Goal: Transaction & Acquisition: Purchase product/service

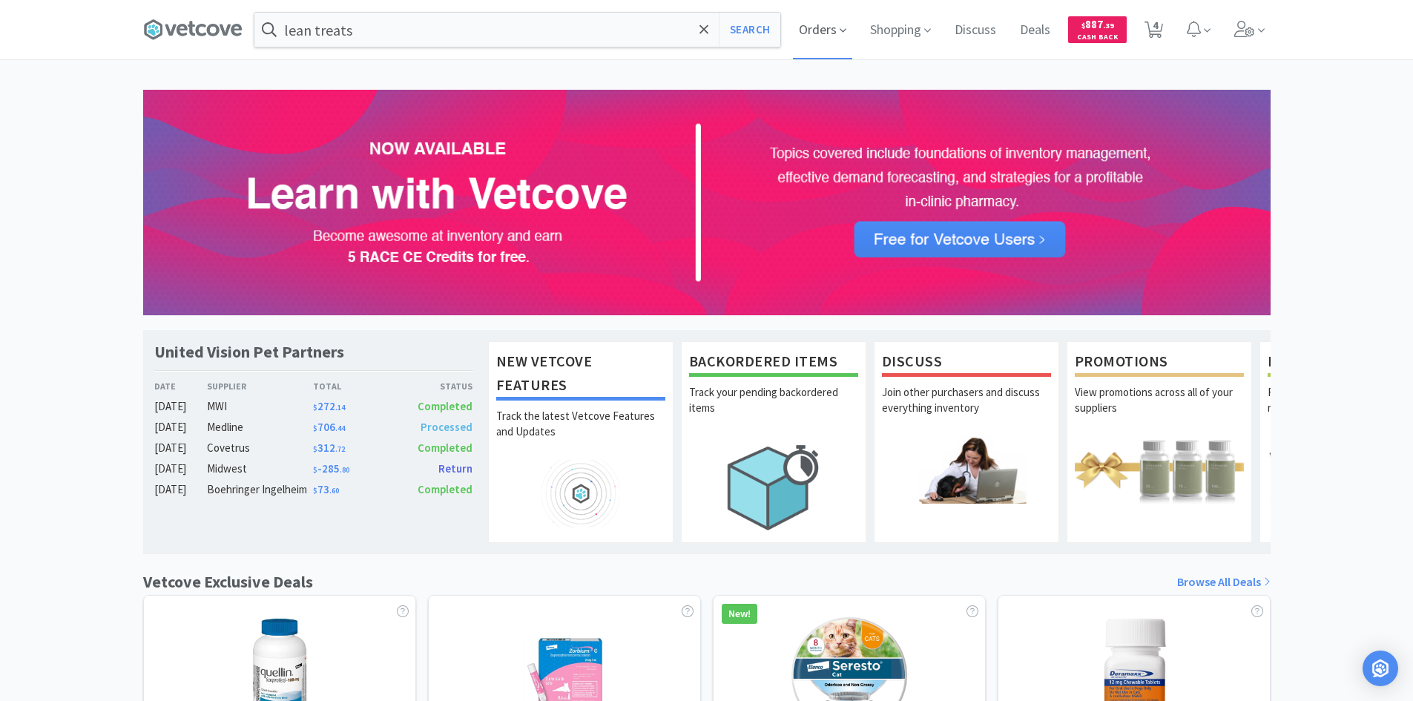
click at [840, 35] on icon at bounding box center [843, 30] width 7 height 13
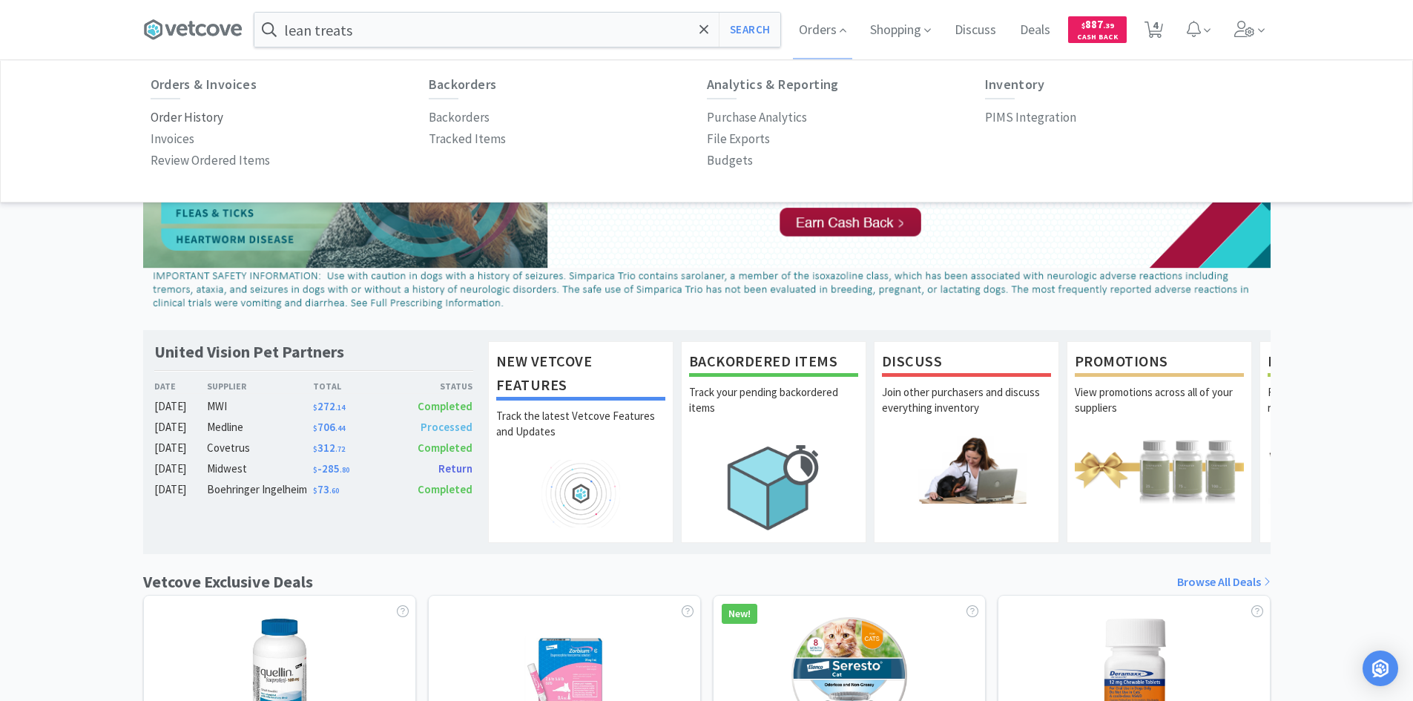
click at [200, 116] on p "Order History" at bounding box center [187, 118] width 73 height 20
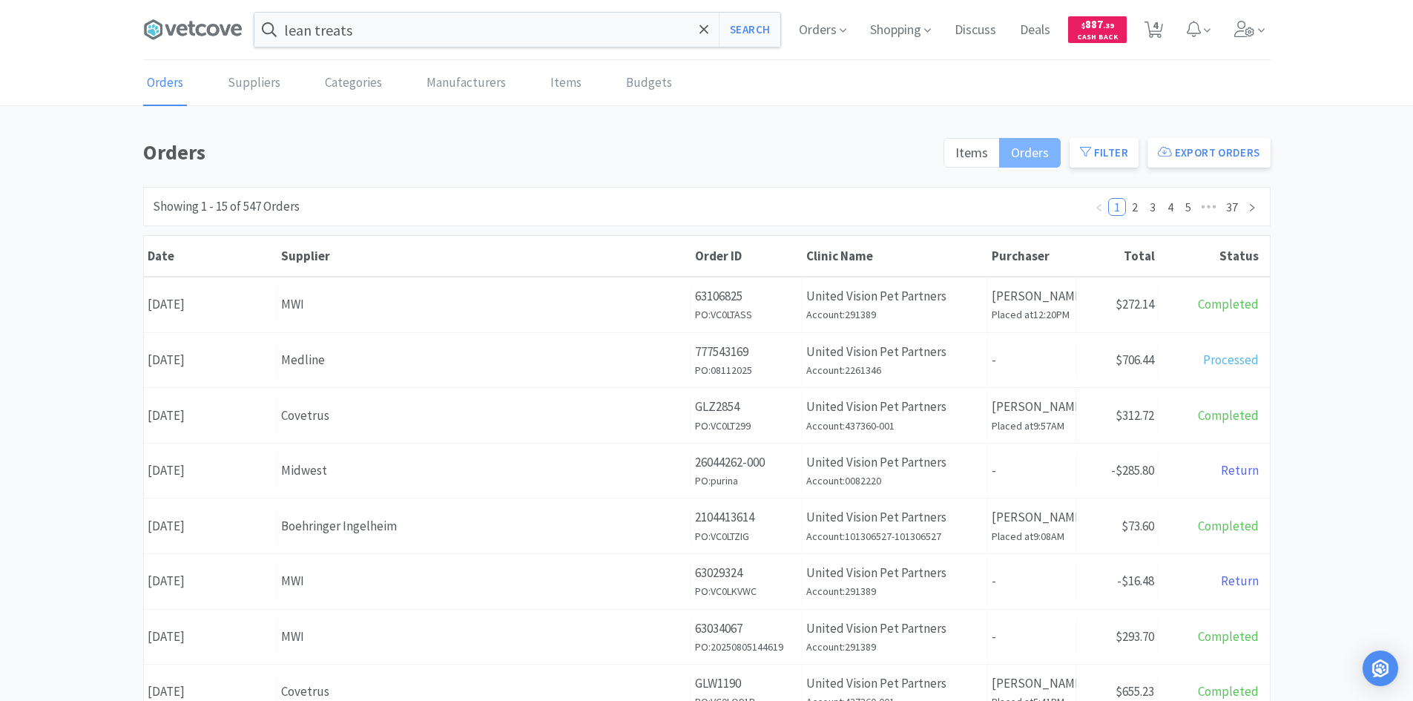
click at [1011, 142] on label "Orders" at bounding box center [1030, 153] width 61 height 30
click at [1011, 157] on input "Orders" at bounding box center [1011, 157] width 0 height 0
click at [984, 151] on span "Items" at bounding box center [971, 152] width 33 height 17
click at [955, 157] on input "Items" at bounding box center [955, 157] width 0 height 0
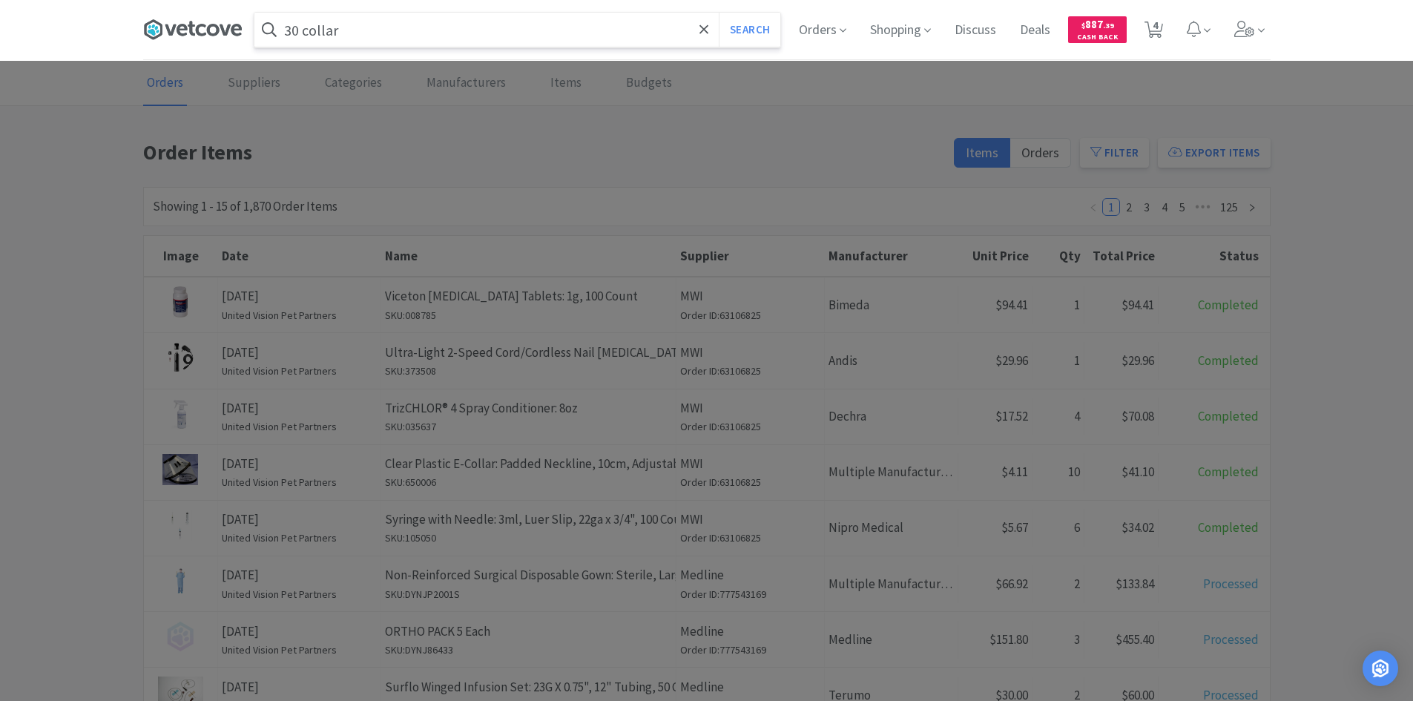
type input "30 collar"
click at [719, 13] on button "Search" at bounding box center [750, 30] width 62 height 34
select select "15"
select select "1"
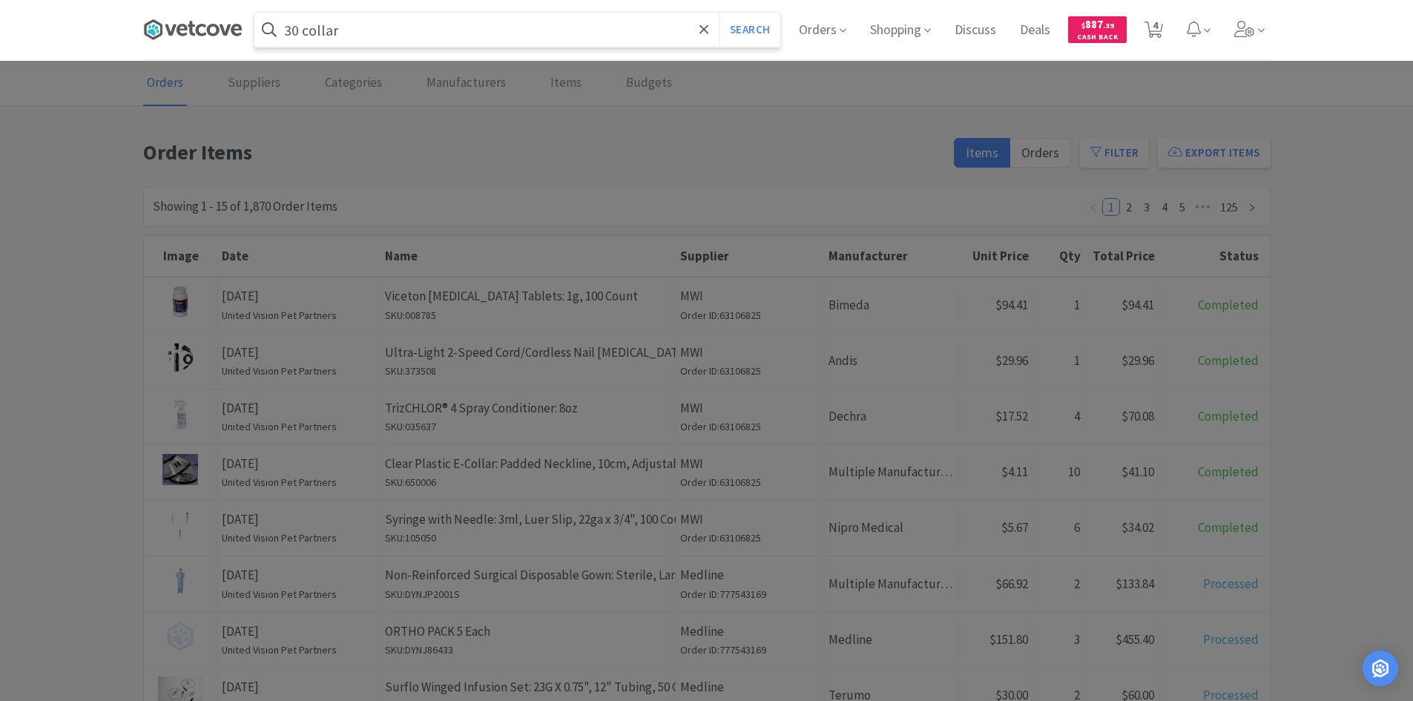
select select "1"
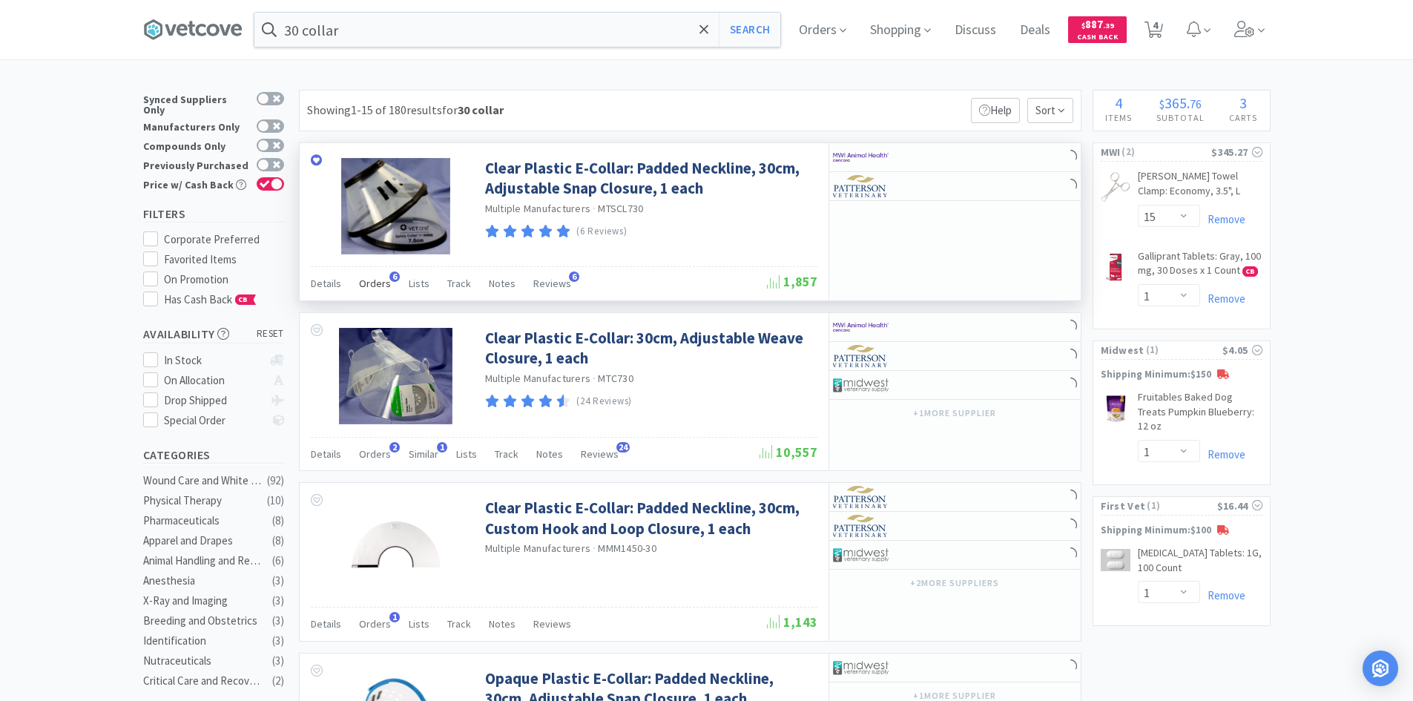
click at [372, 280] on span "Orders" at bounding box center [375, 283] width 32 height 13
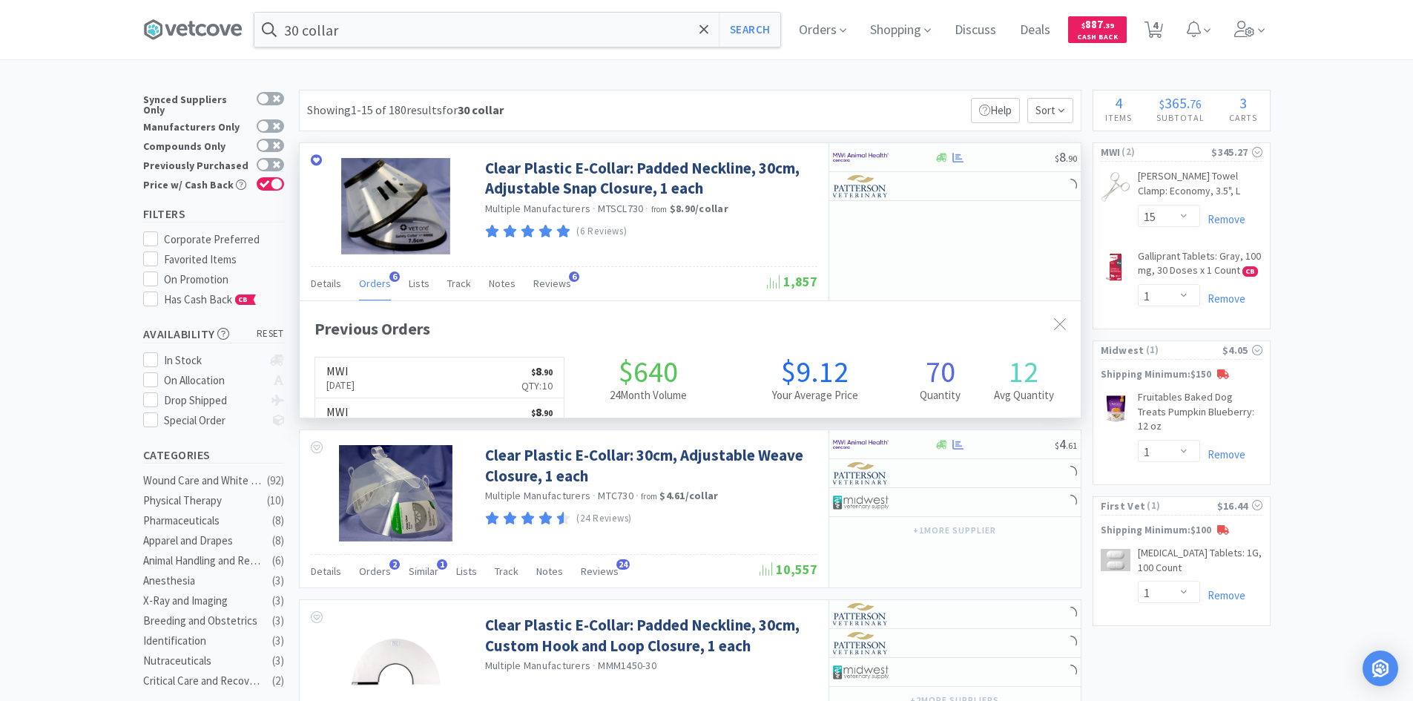
scroll to position [384, 781]
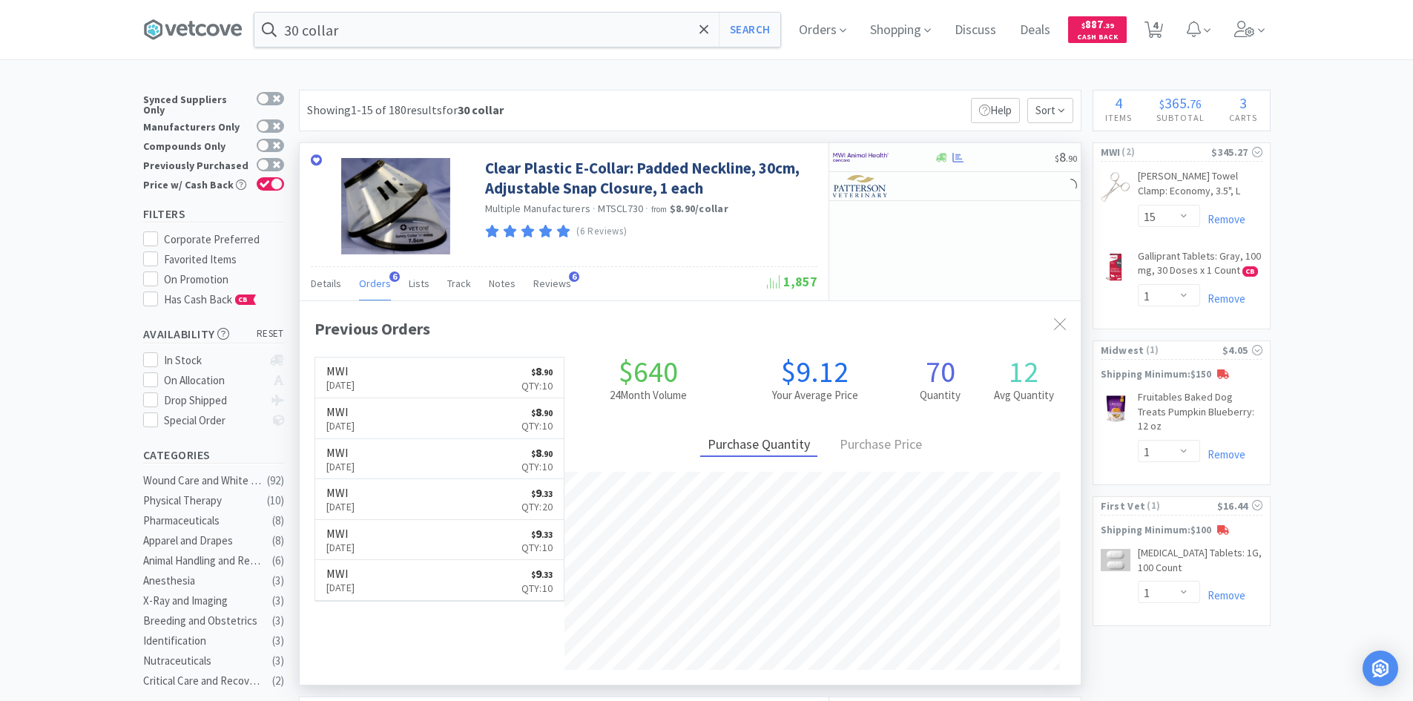
click at [372, 280] on span "Orders" at bounding box center [375, 283] width 32 height 13
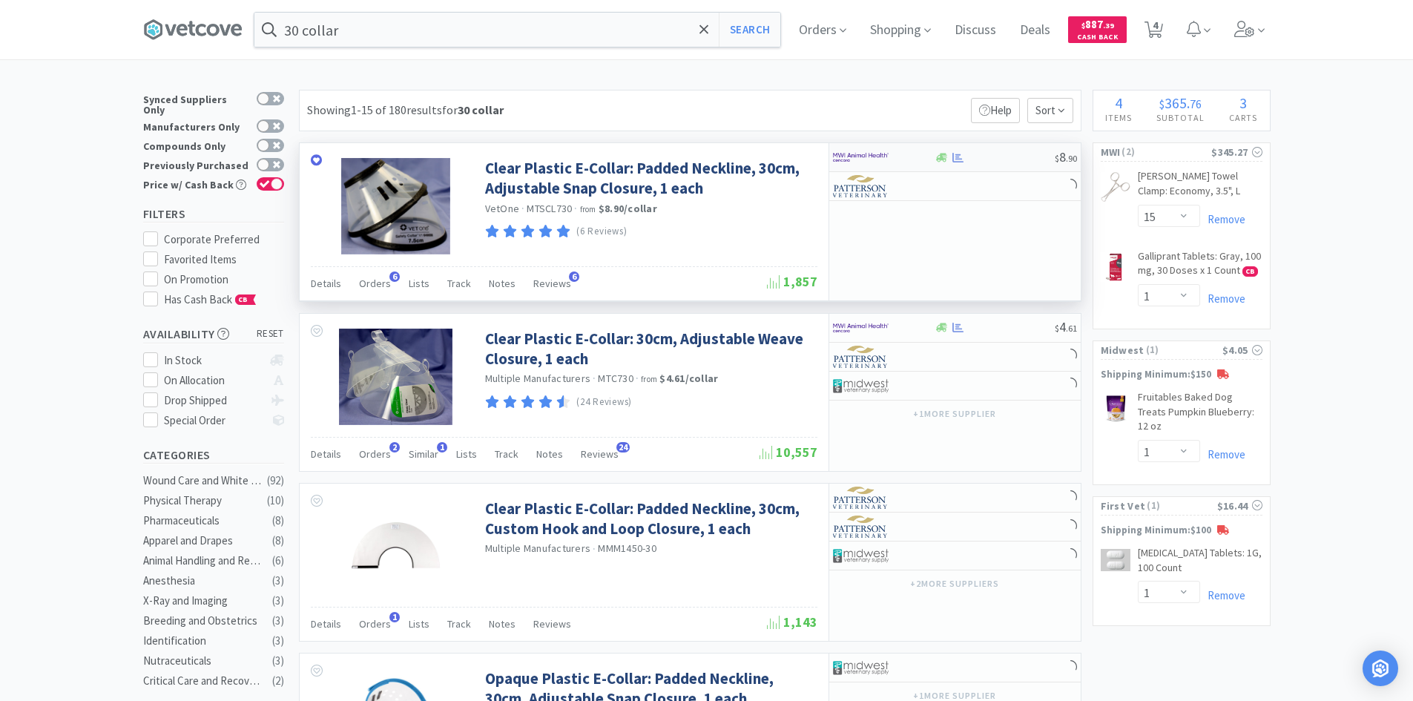
click at [871, 154] on img at bounding box center [861, 157] width 56 height 22
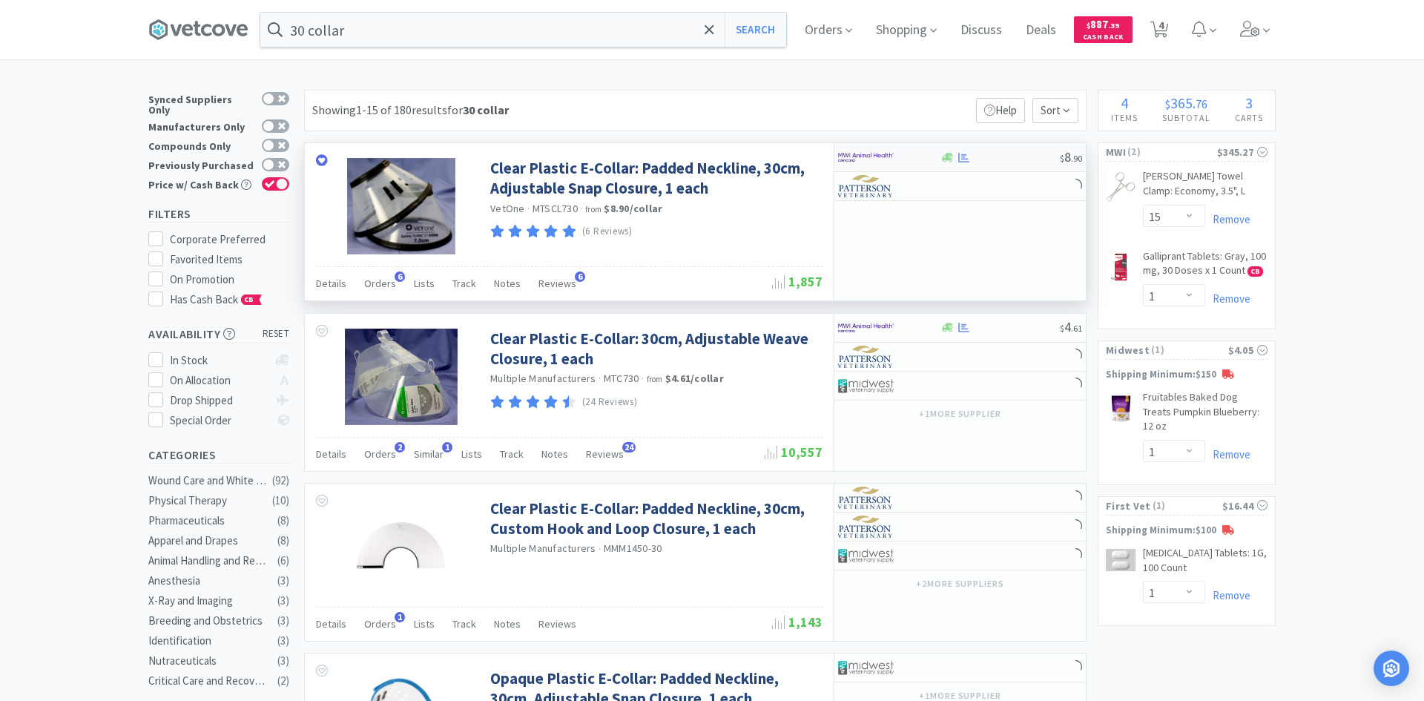
select select "10"
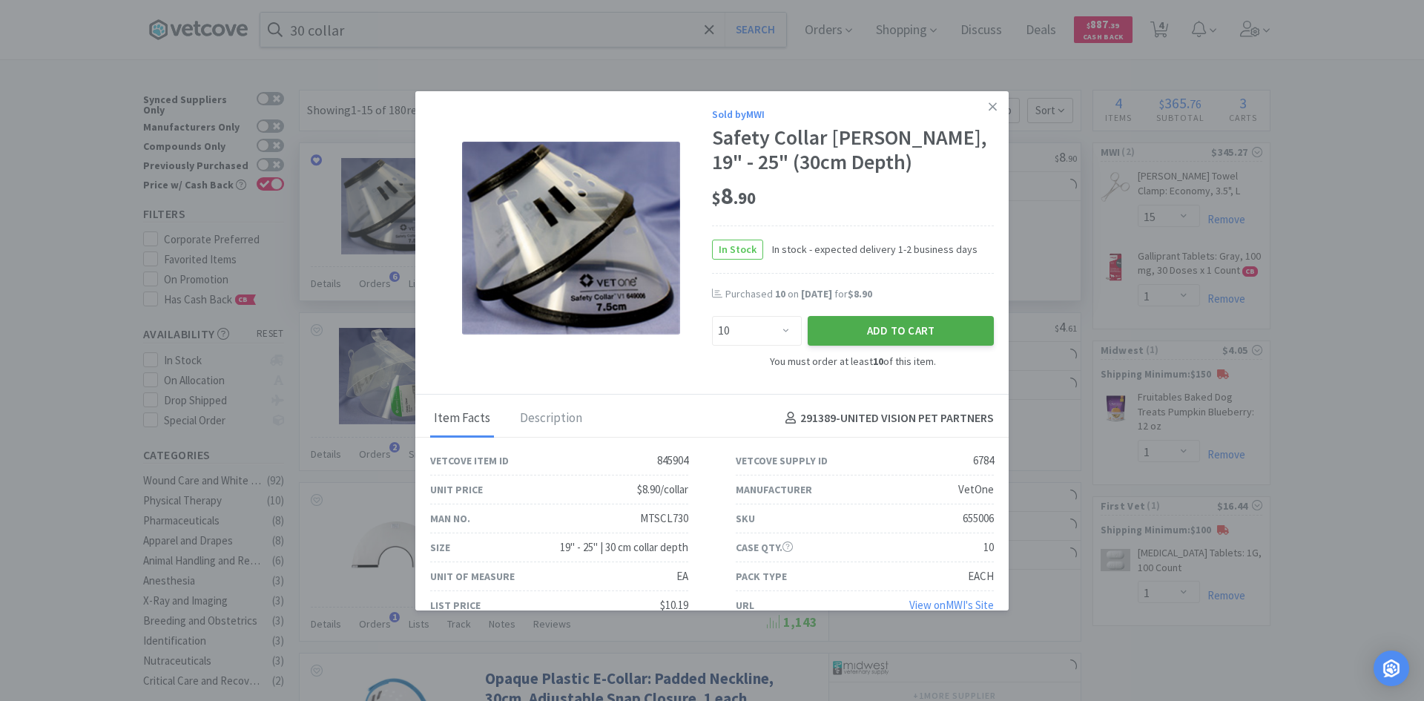
click at [899, 317] on button "Add to Cart" at bounding box center [901, 331] width 186 height 30
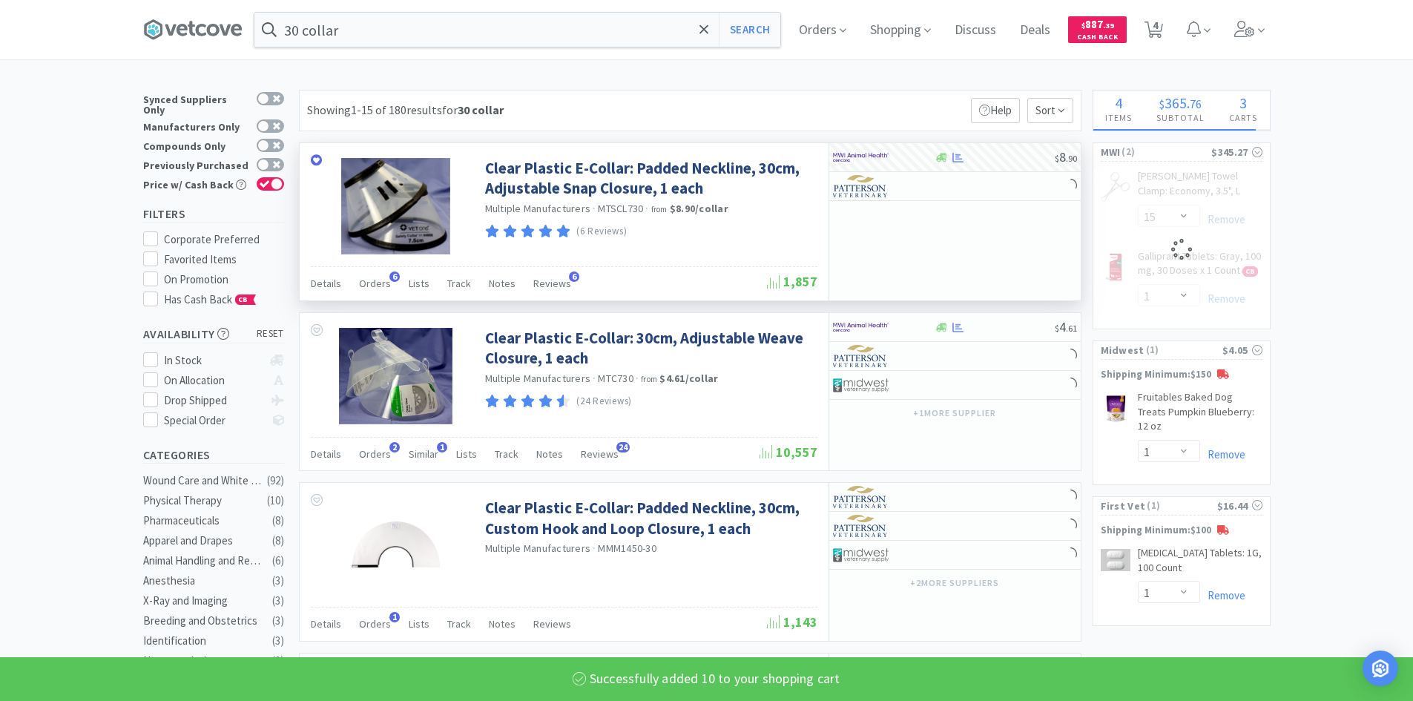
select select "10"
select select "1"
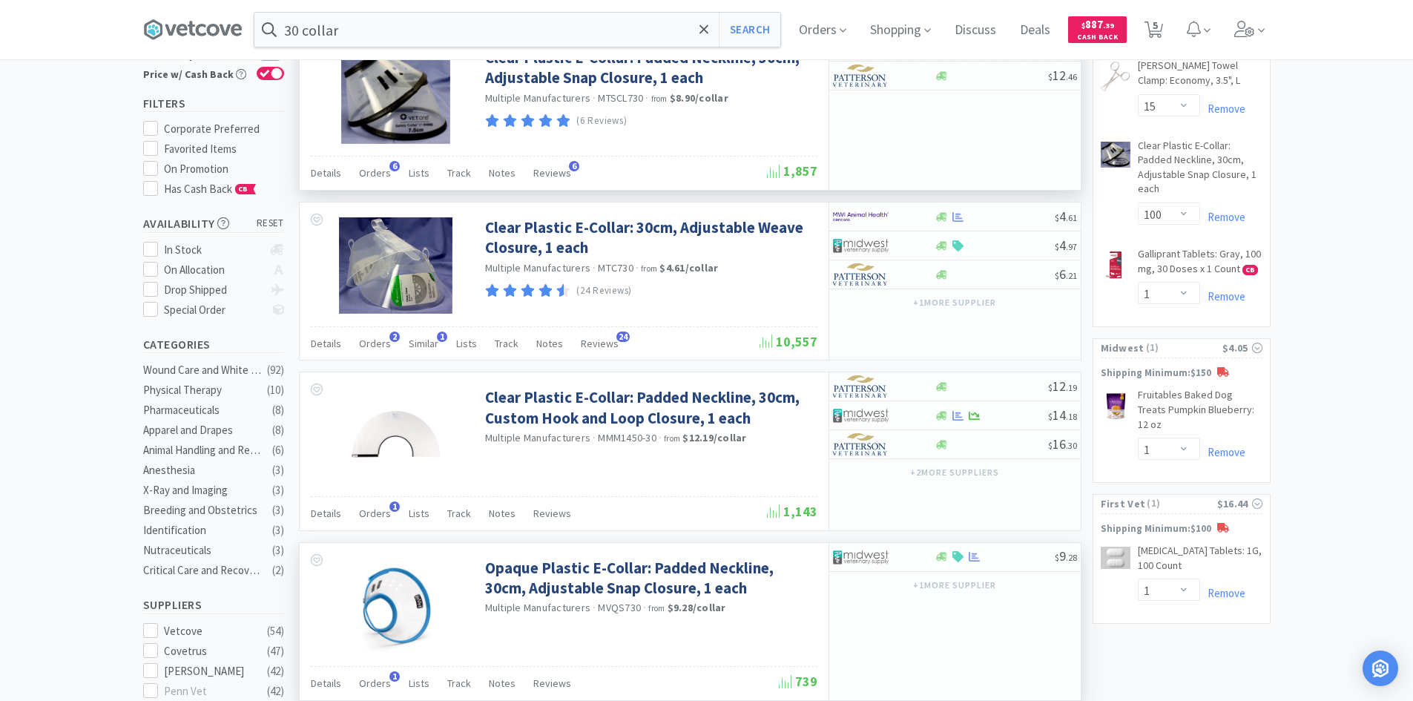
scroll to position [0, 0]
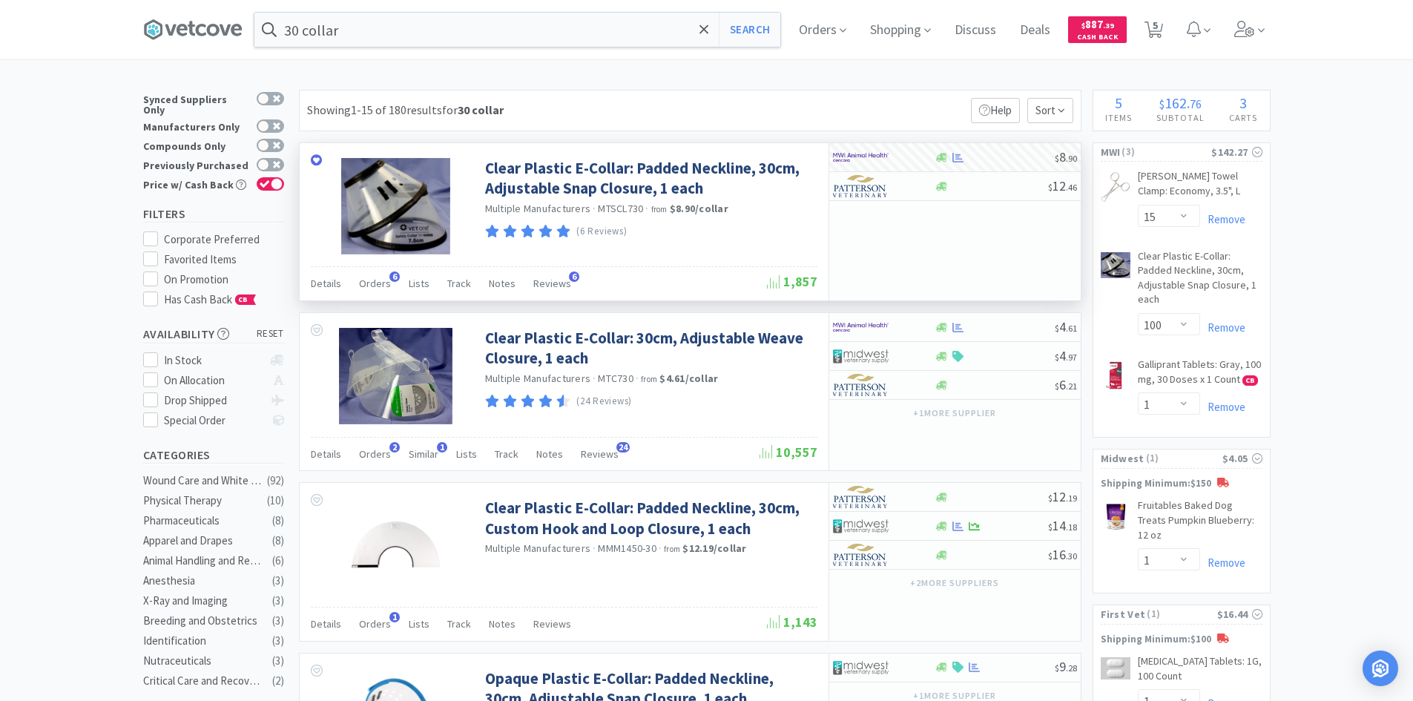
click at [1155, 27] on icon at bounding box center [1154, 30] width 19 height 16
select select "15"
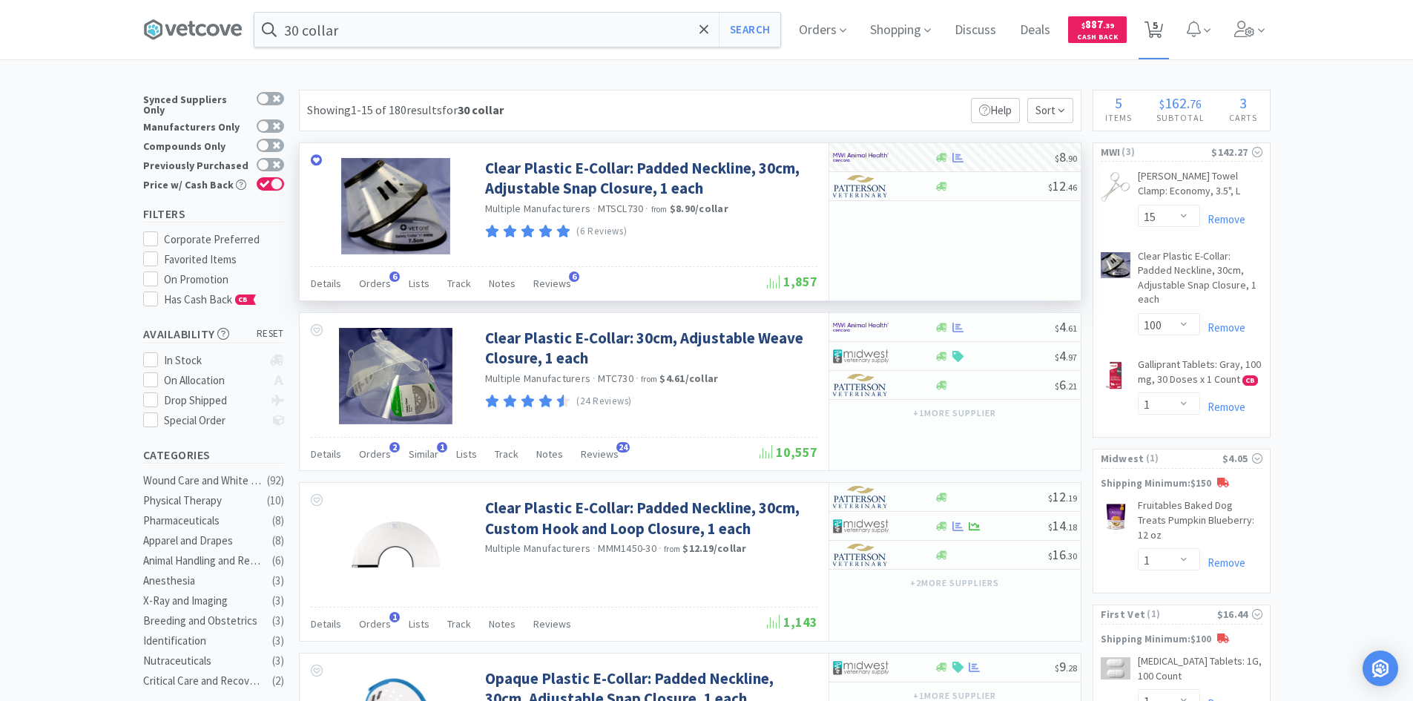
select select "10"
select select "1"
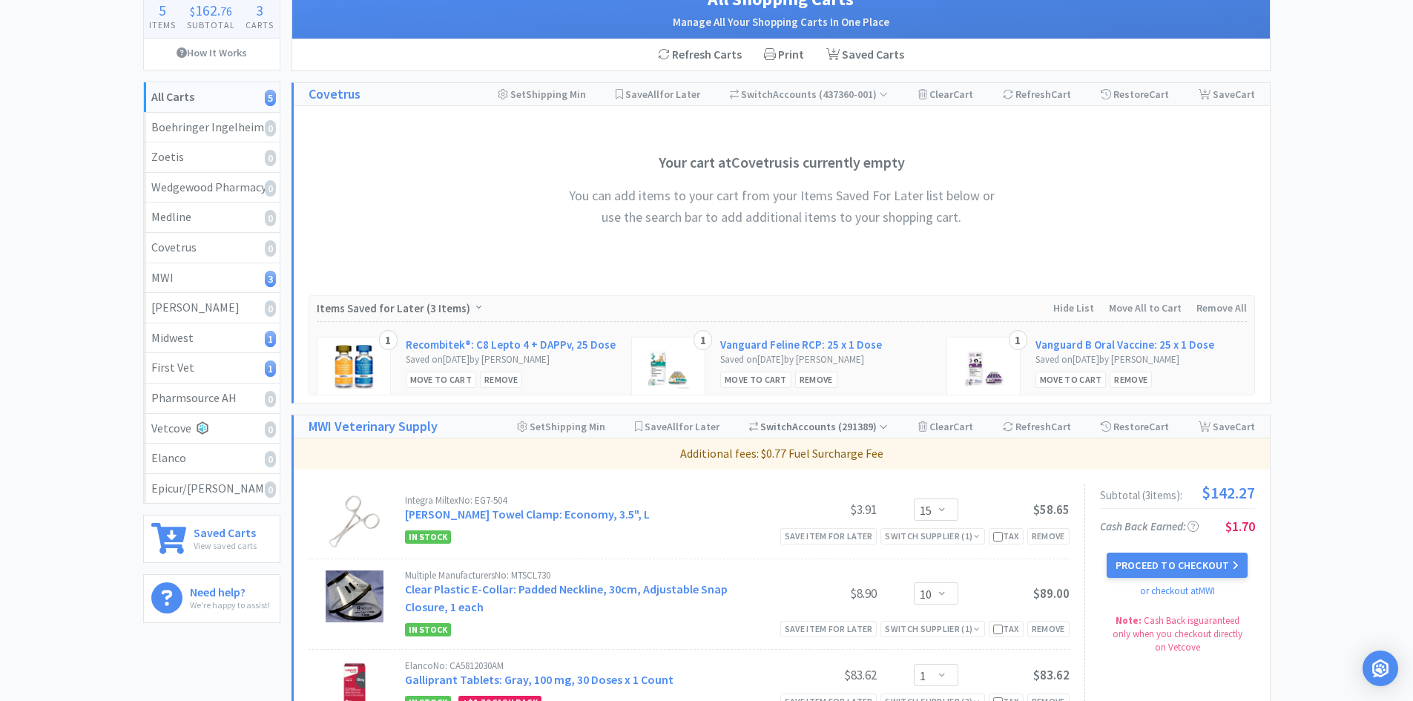
scroll to position [297, 0]
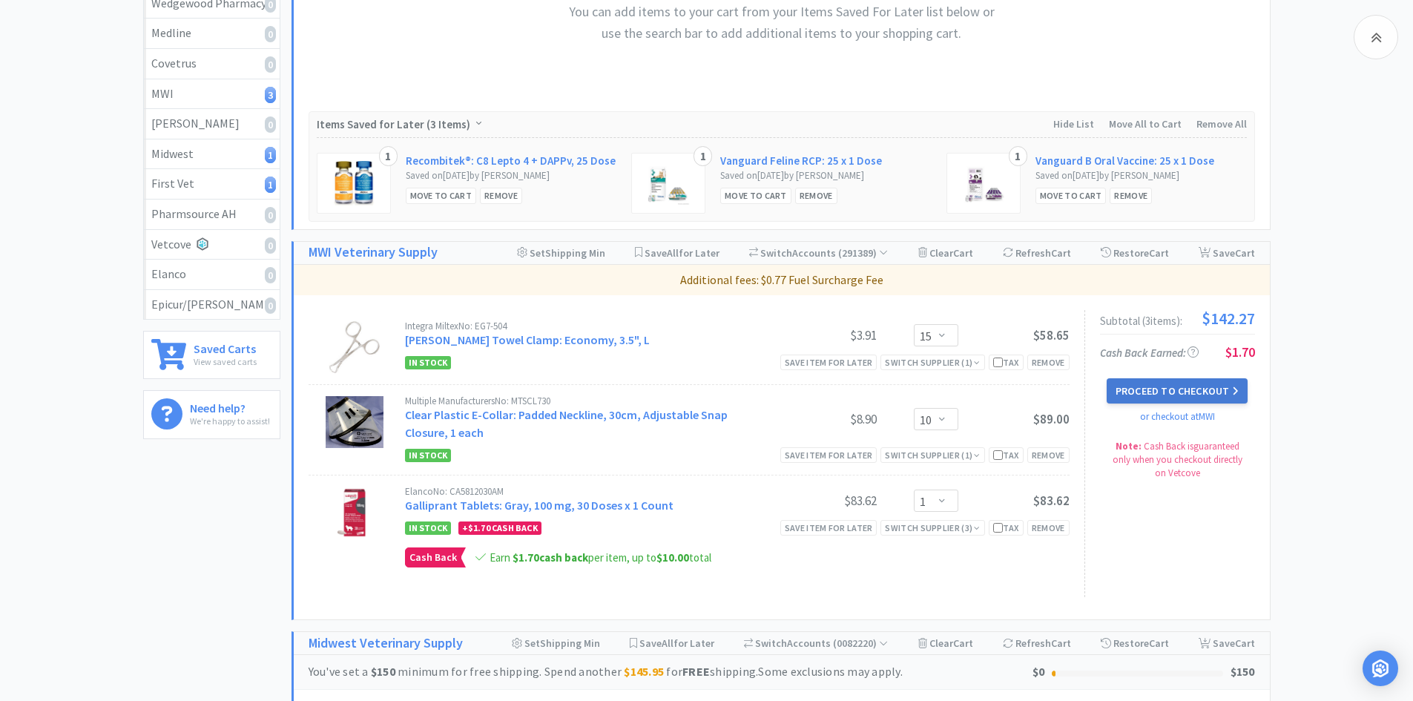
click at [1159, 392] on button "Proceed to Checkout" at bounding box center [1177, 390] width 141 height 25
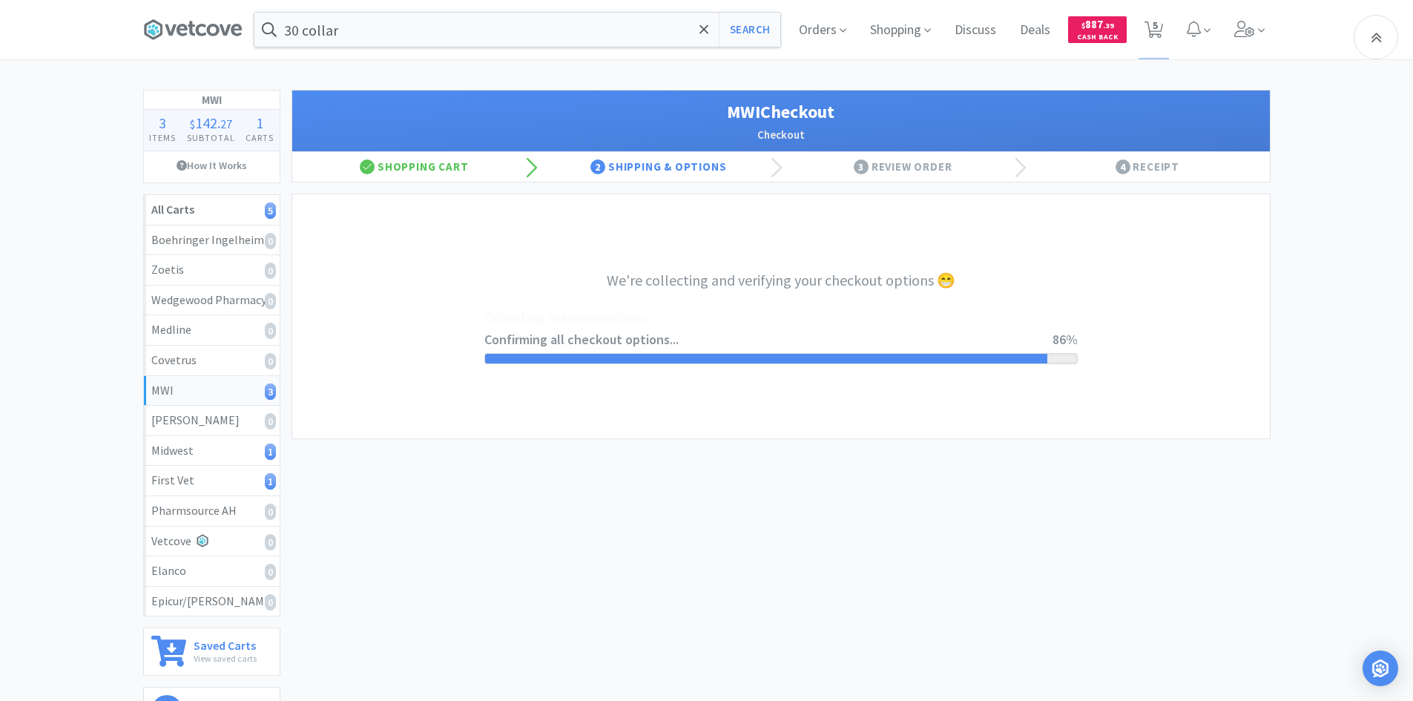
select select "STD_"
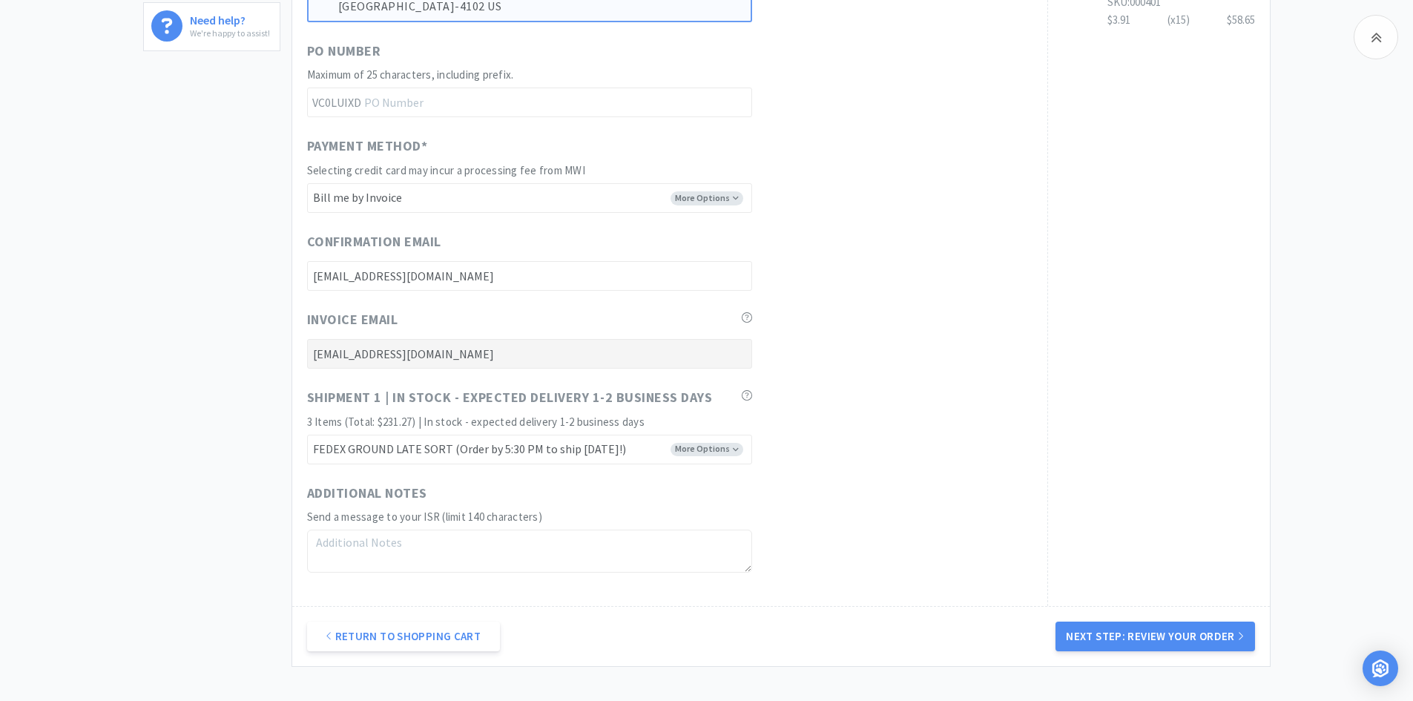
scroll to position [742, 0]
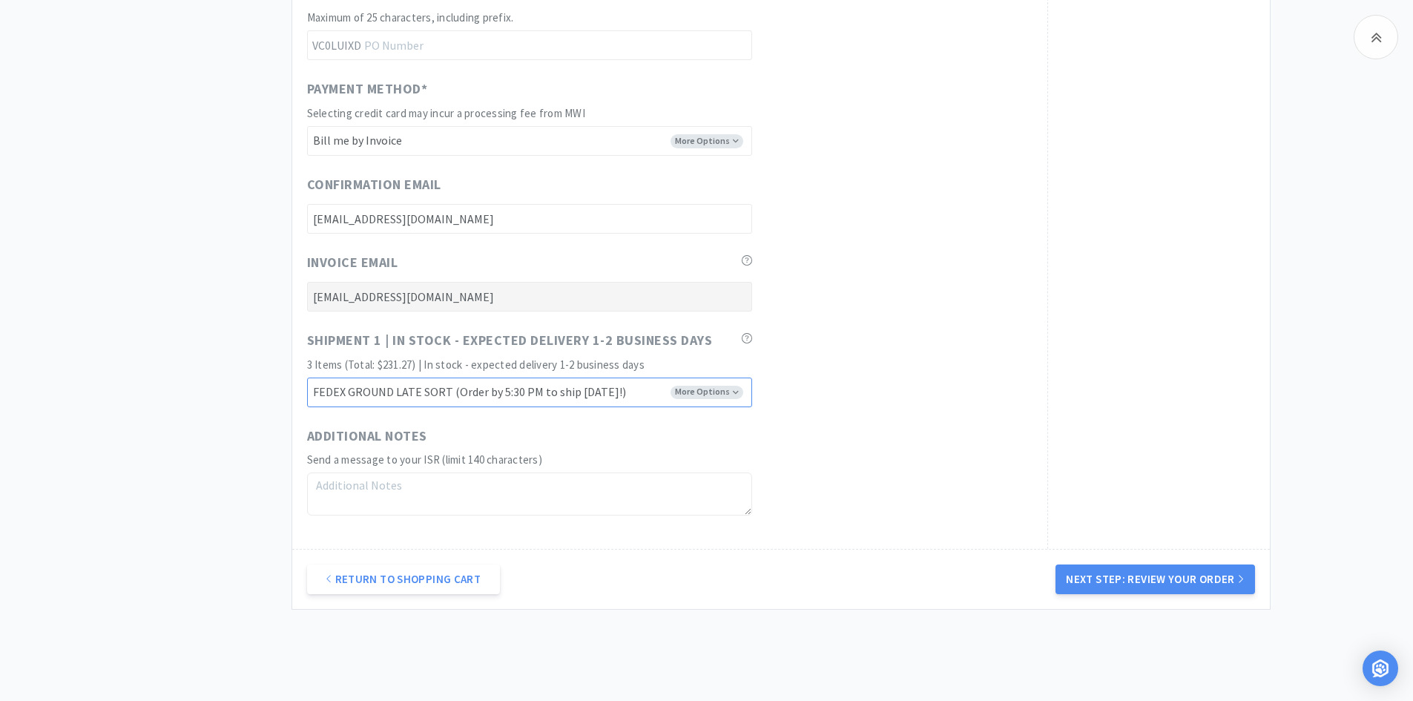
click at [697, 395] on select "FEDEX GROUND EARLY SORT (Order by 5:00 PM to ship [DATE]!) FEDEX GROUND LATE SO…" at bounding box center [529, 393] width 445 height 30
select select "FX8"
click at [307, 378] on select "FEDEX GROUND EARLY SORT (Order by 5:00 PM to ship [DATE]!) FEDEX GROUND LATE SO…" at bounding box center [529, 393] width 445 height 30
click at [892, 405] on div "Shipment 1 | In stock - expected delivery 1-2 business days 3 Items (Total: $23…" at bounding box center [669, 368] width 725 height 77
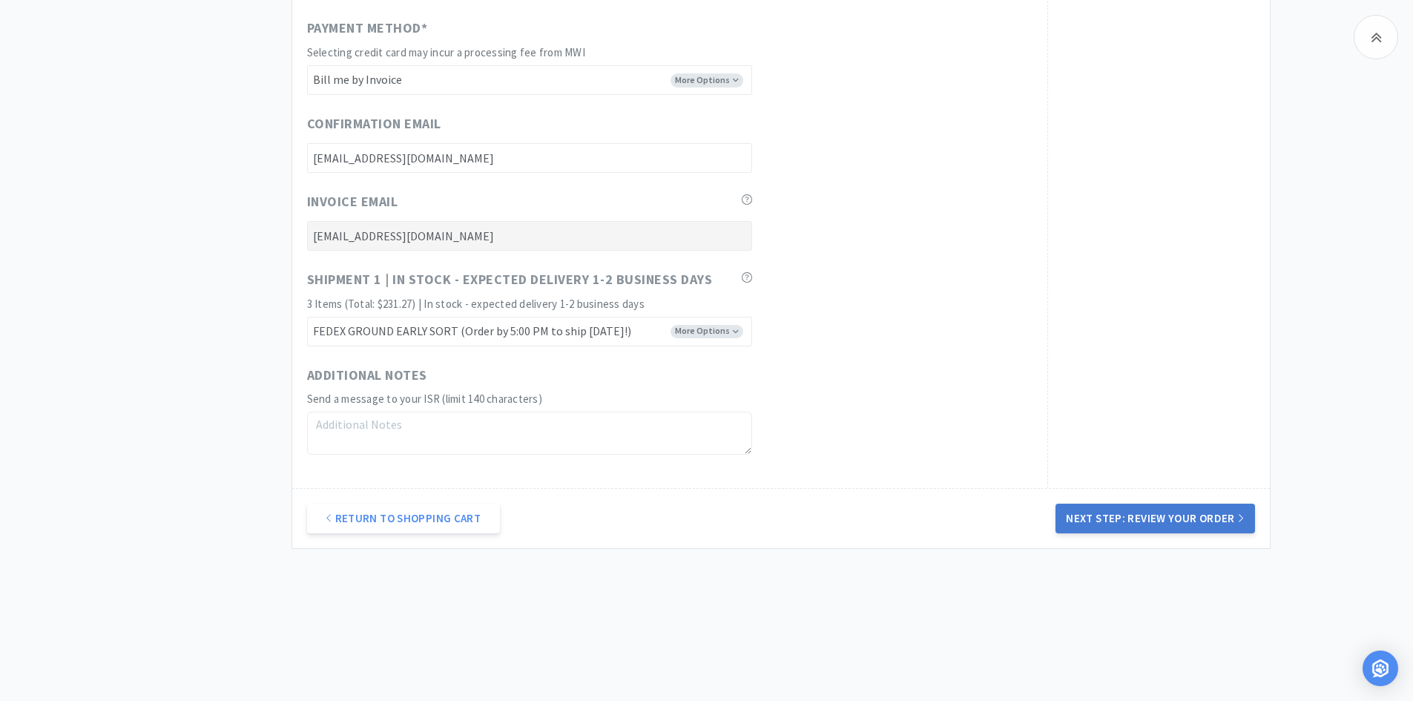
click at [1099, 513] on button "Next Step: Review Your Order" at bounding box center [1155, 519] width 199 height 30
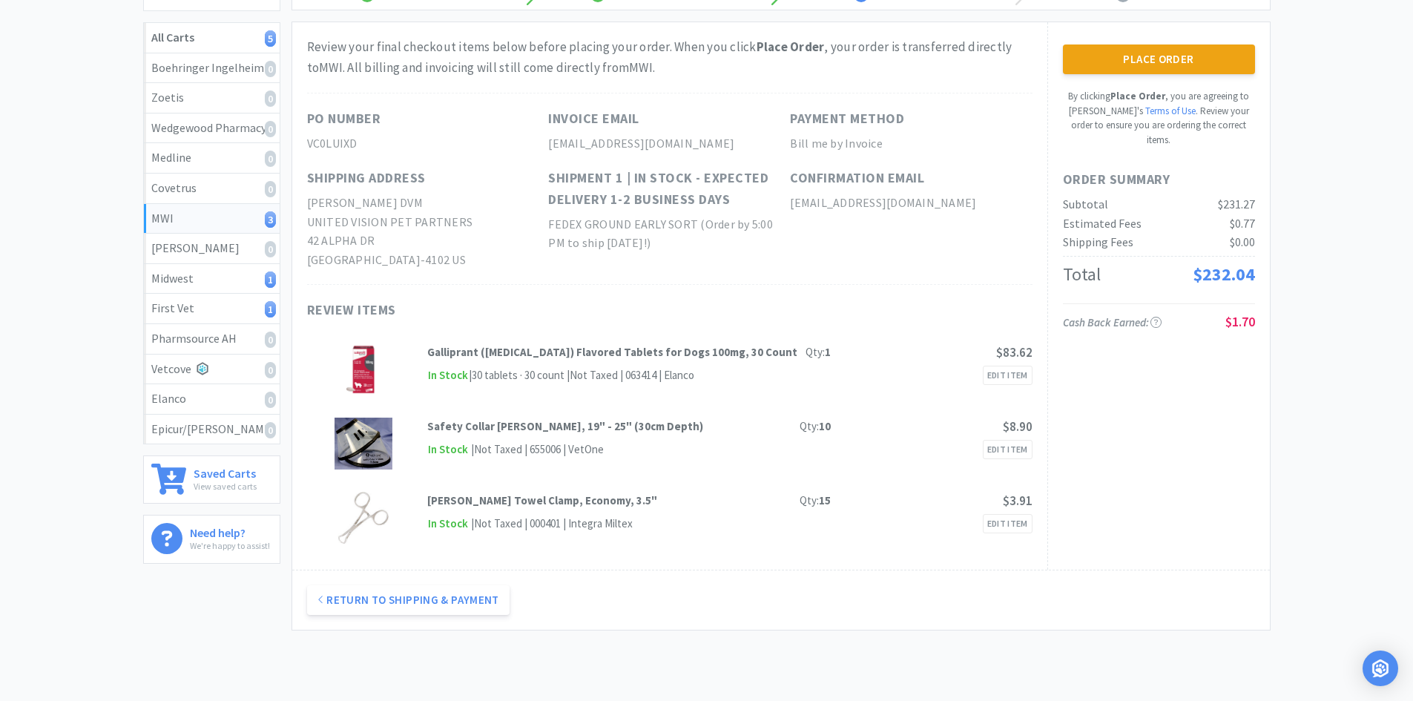
scroll to position [0, 0]
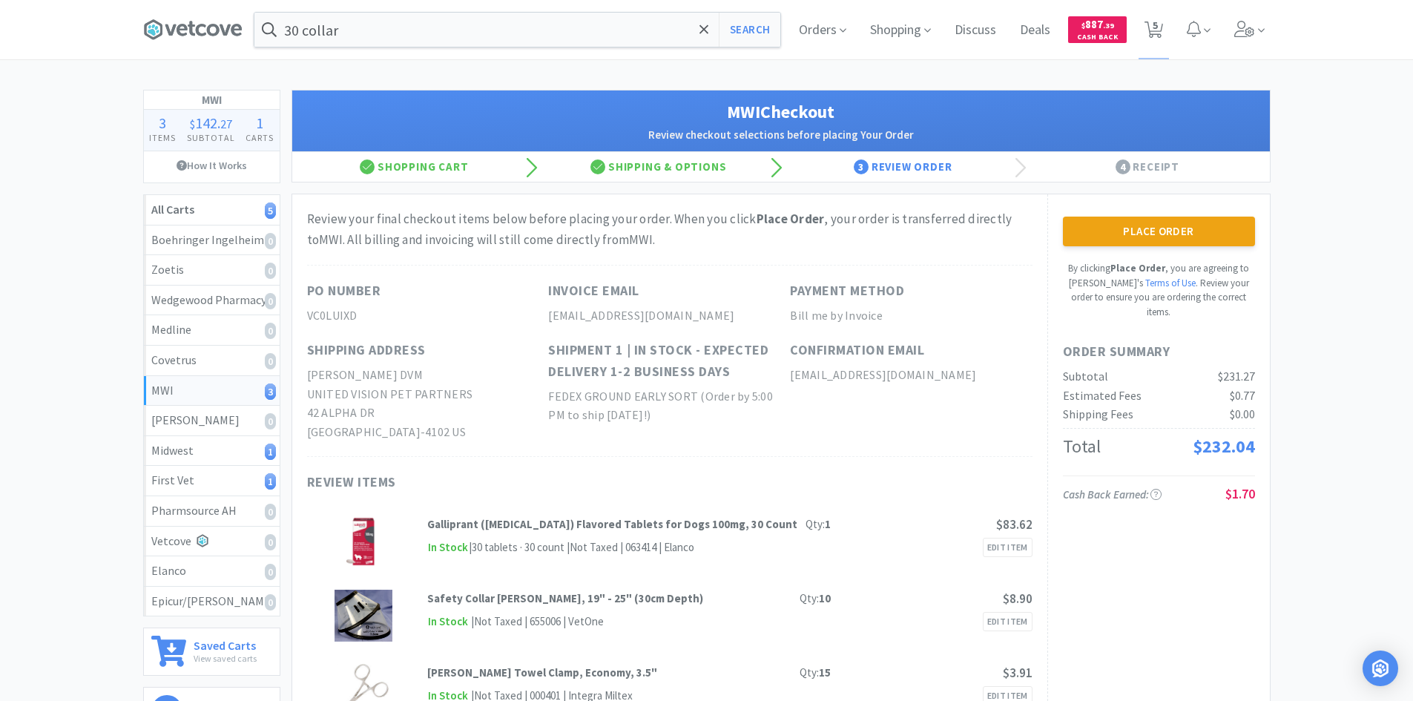
click at [1132, 234] on button "Place Order" at bounding box center [1159, 232] width 192 height 30
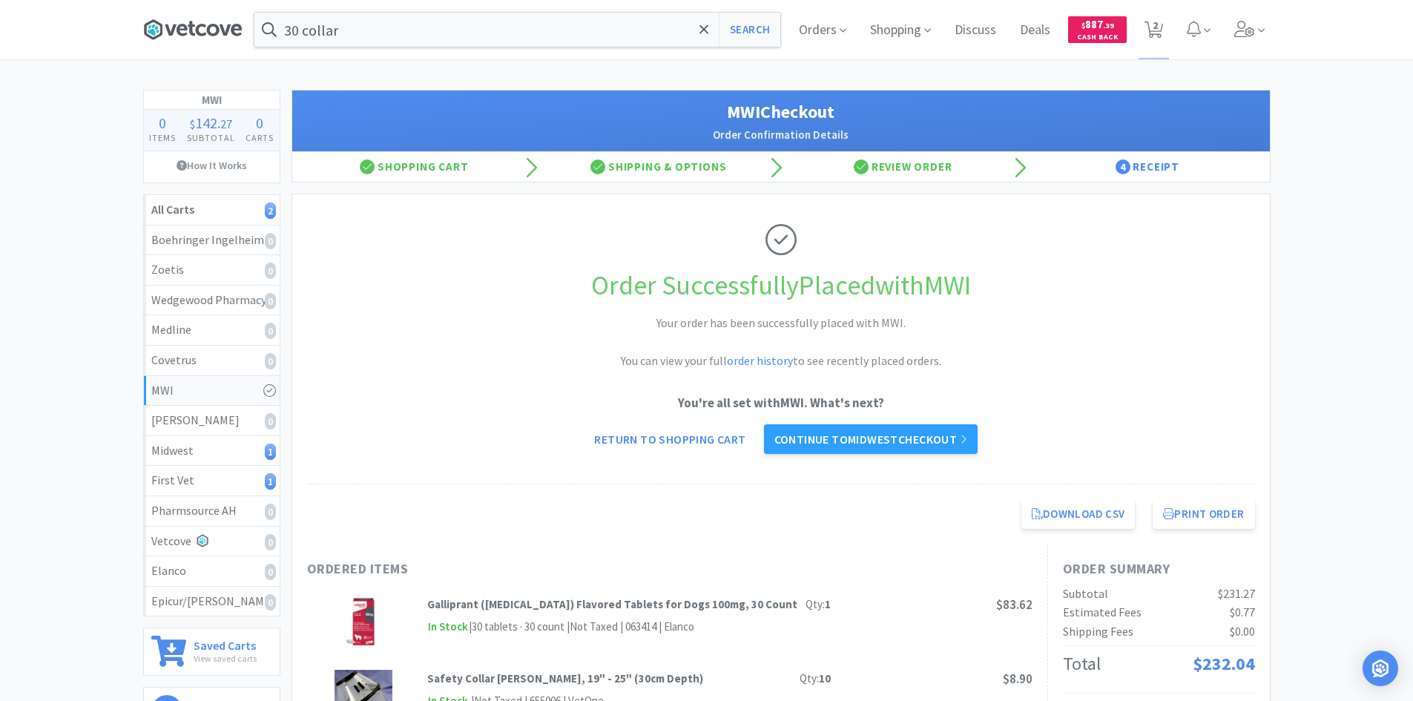
click at [232, 29] on icon at bounding box center [236, 30] width 11 height 12
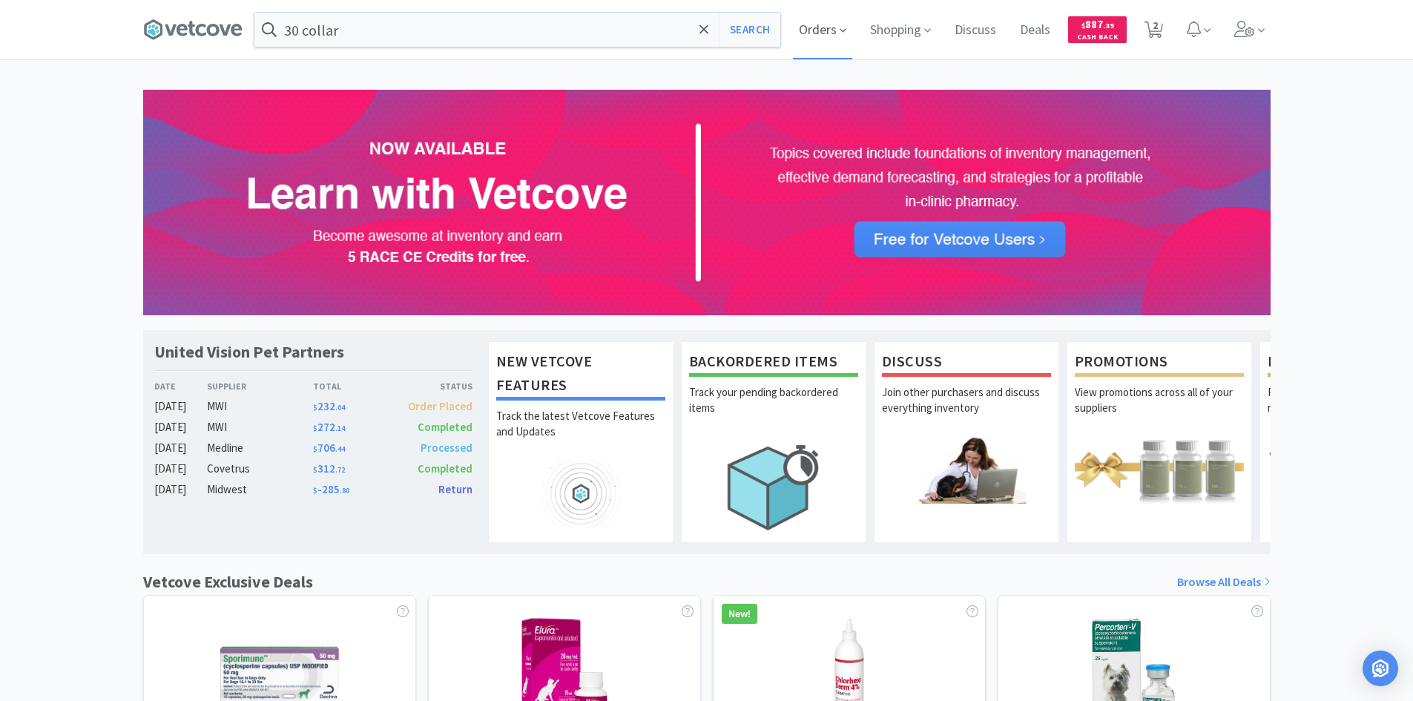
click at [838, 24] on span "Orders" at bounding box center [822, 29] width 59 height 59
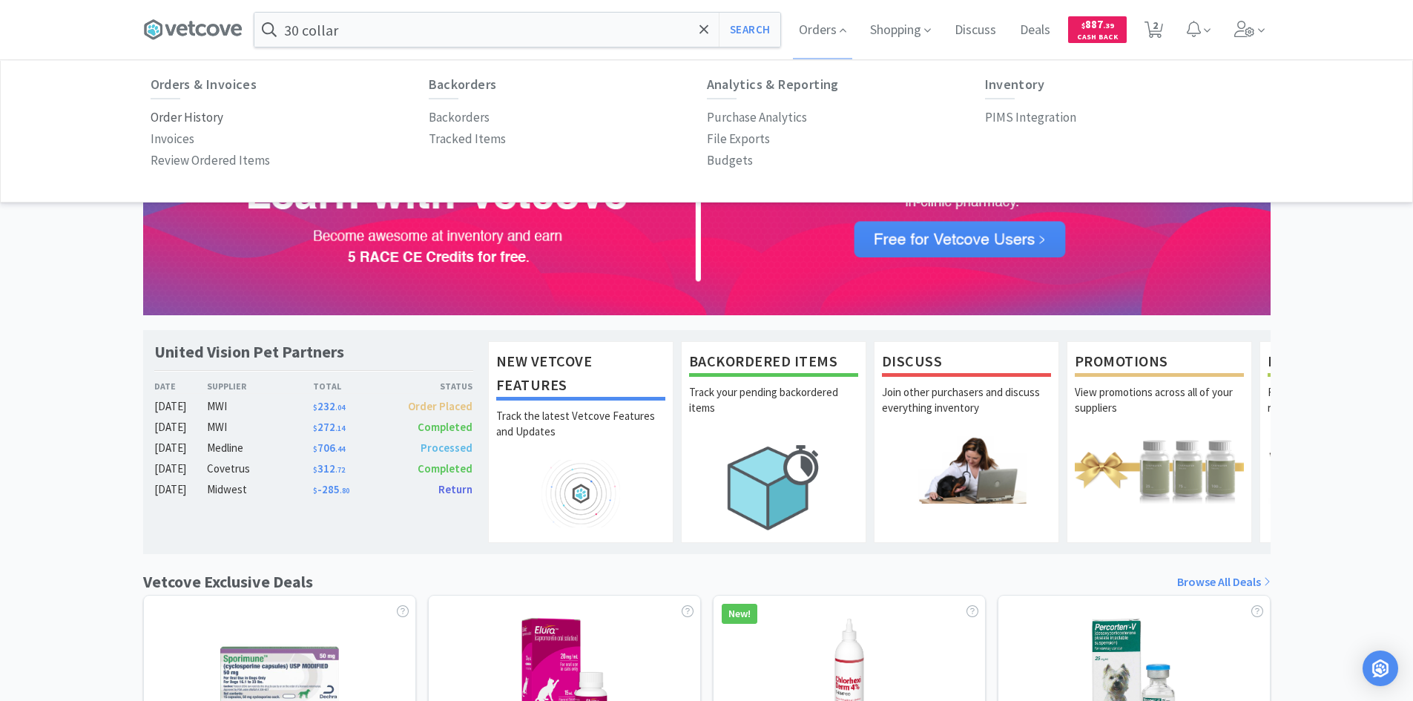
click at [204, 108] on p "Order History" at bounding box center [187, 118] width 73 height 20
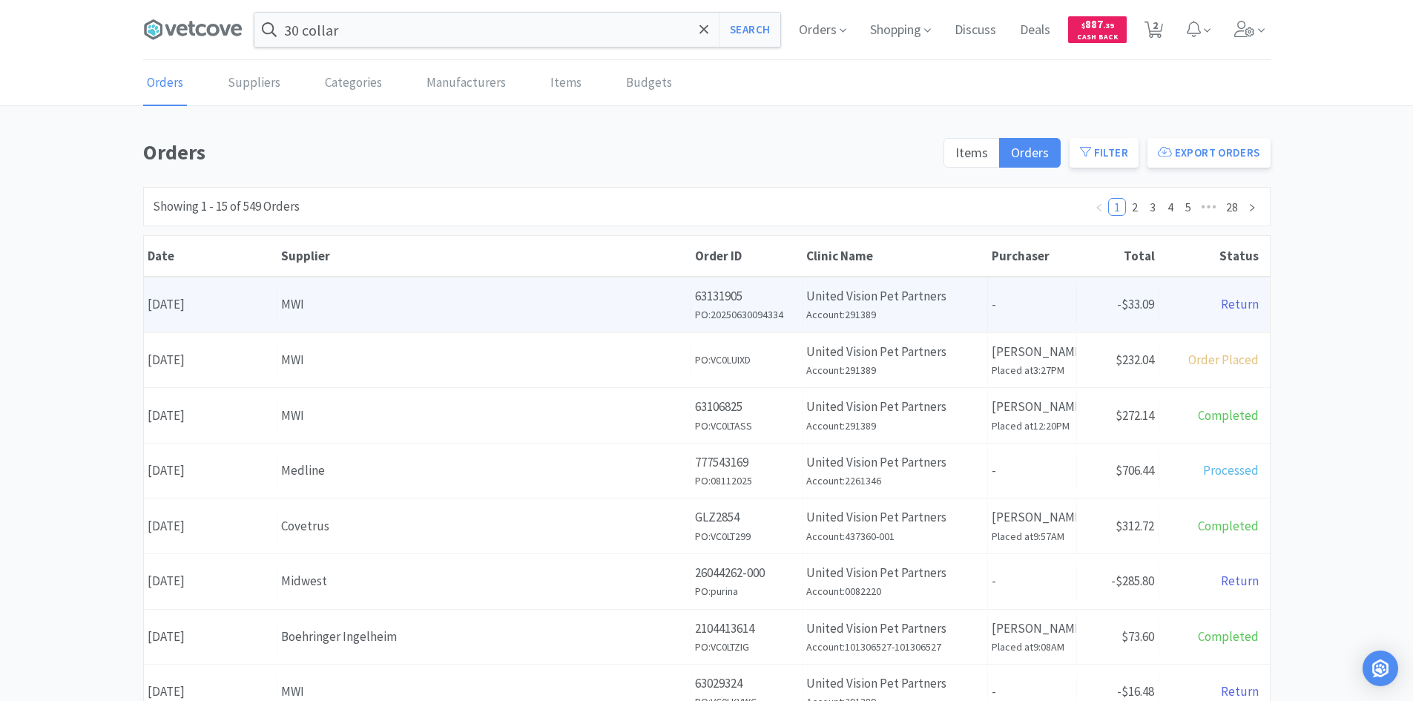
click at [432, 290] on div "Supplier MWI" at bounding box center [484, 305] width 414 height 38
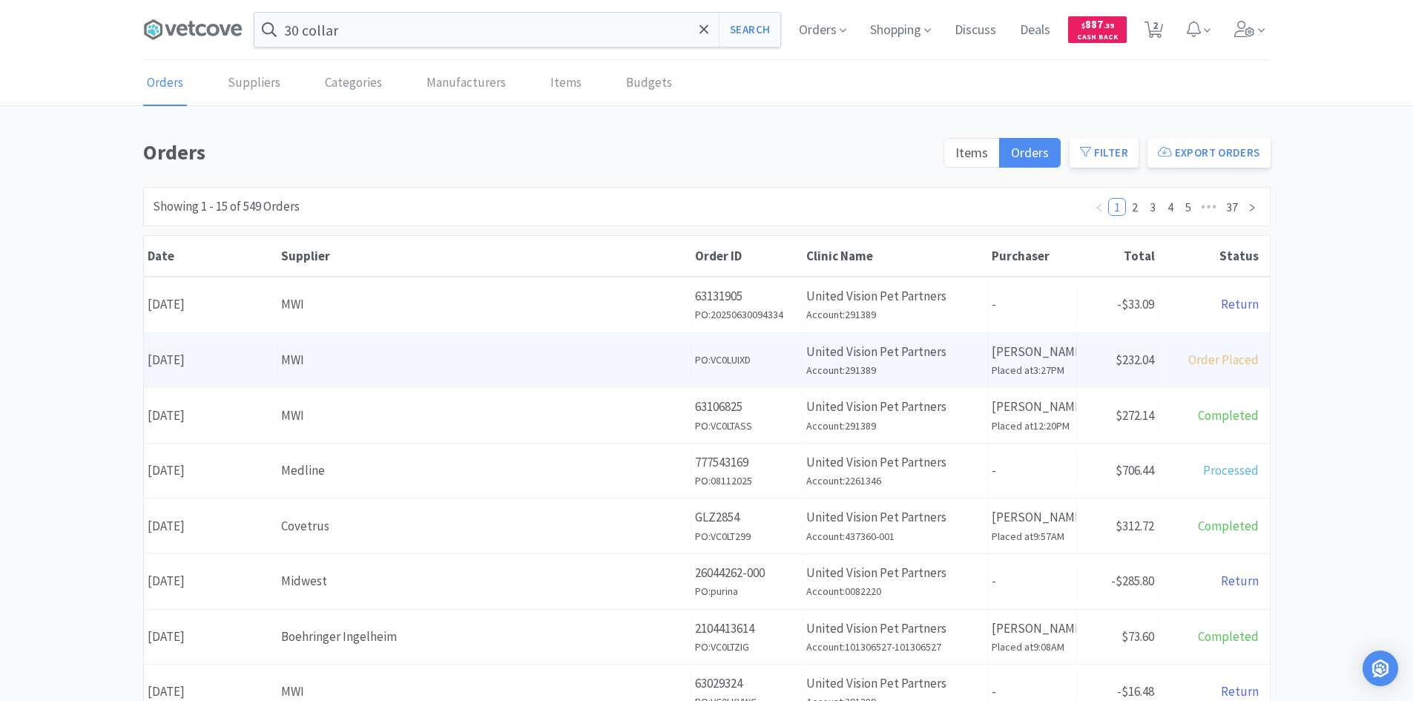
click at [419, 361] on div "MWI" at bounding box center [484, 360] width 406 height 20
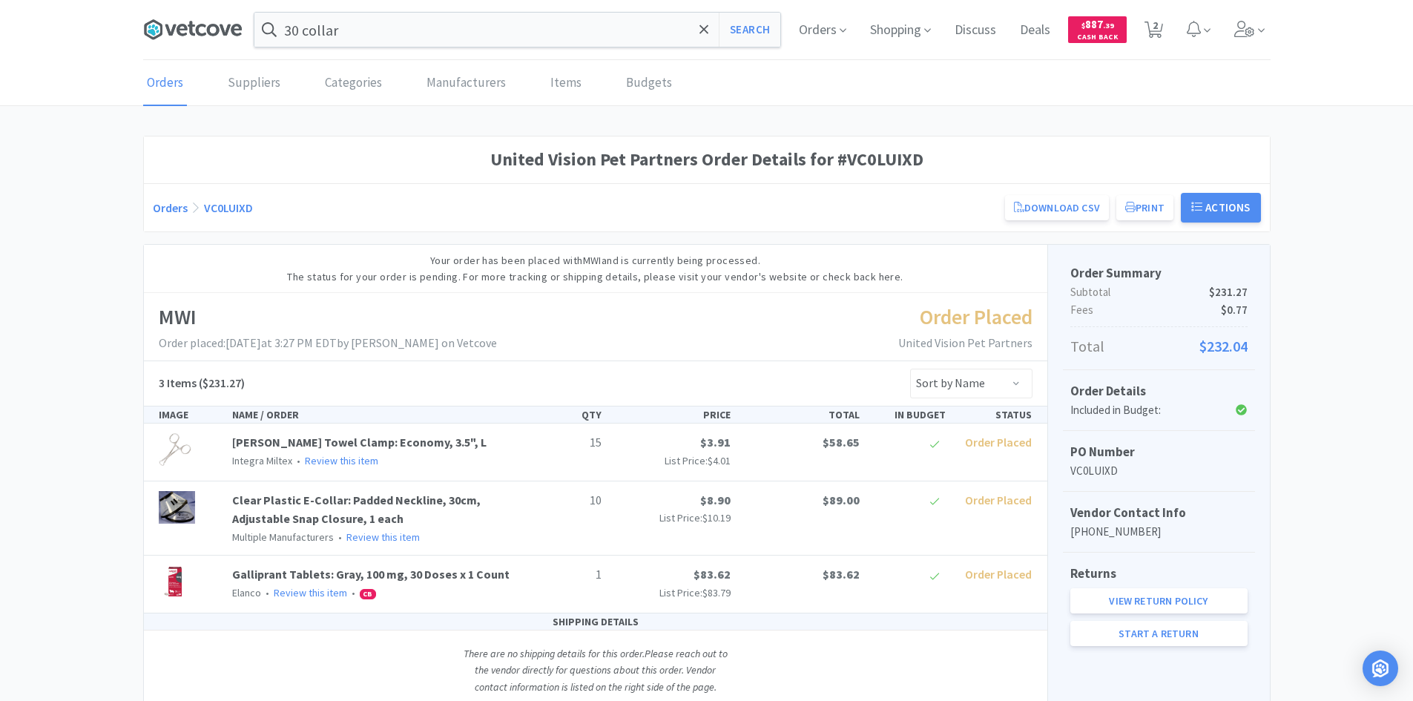
click at [239, 39] on icon at bounding box center [192, 30] width 99 height 22
